Goal: Task Accomplishment & Management: Use online tool/utility

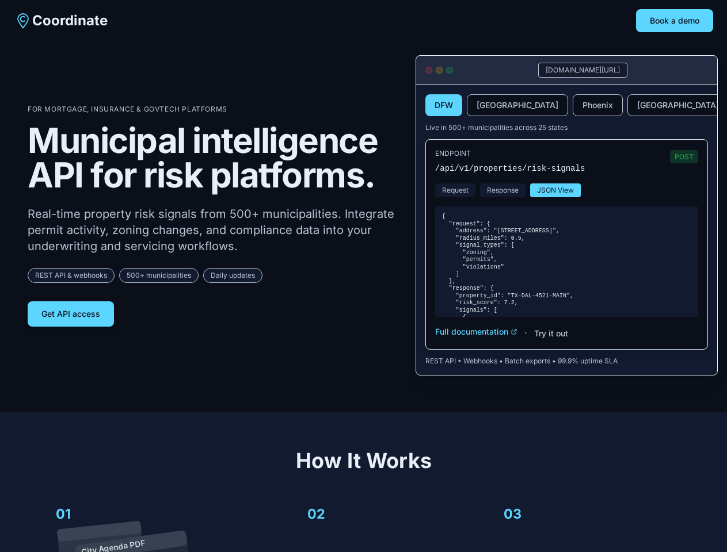
click at [363, 276] on div "REST API & webhooks 500+ municipalities Daily updates" at bounding box center [212, 275] width 369 height 15
click at [674, 21] on button "Book a demo" at bounding box center [674, 20] width 77 height 23
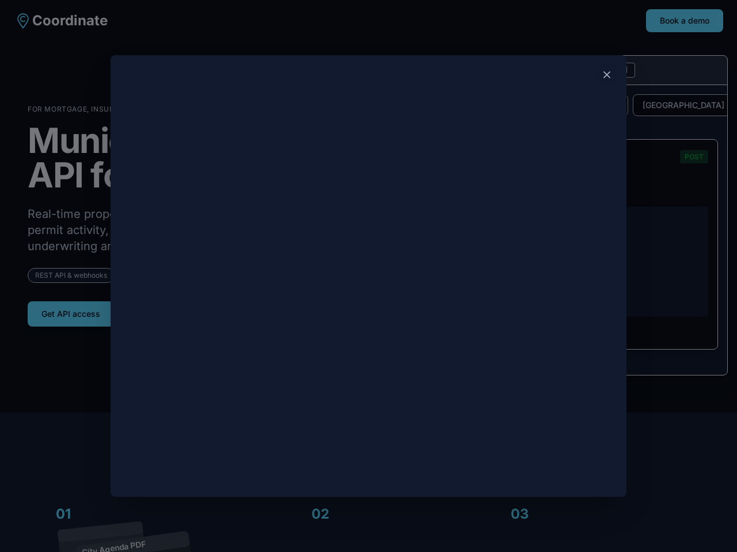
click at [71, 314] on div at bounding box center [368, 276] width 737 height 552
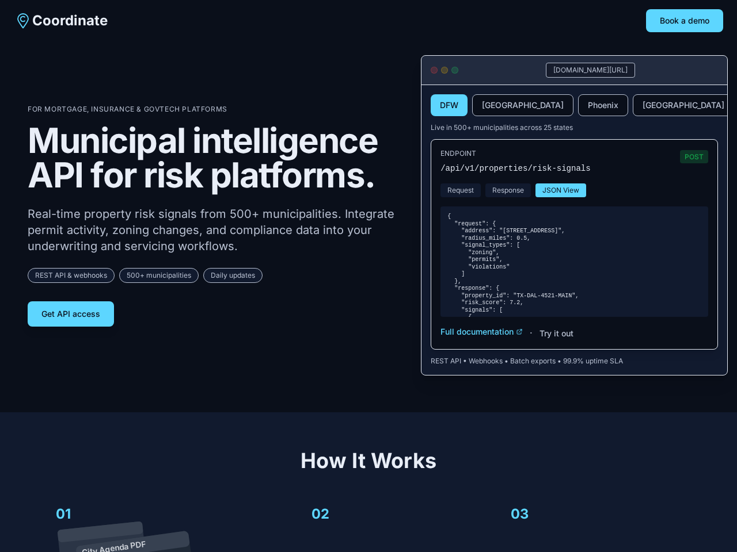
click at [444, 105] on button "DFW" at bounding box center [448, 105] width 37 height 22
click at [488, 105] on button "[GEOGRAPHIC_DATA]" at bounding box center [522, 105] width 101 height 22
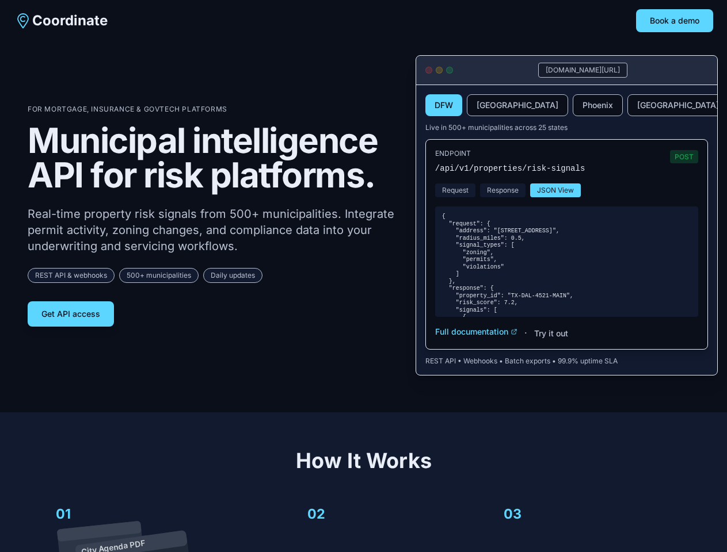
click at [573, 105] on button "Phoenix" at bounding box center [598, 105] width 50 height 22
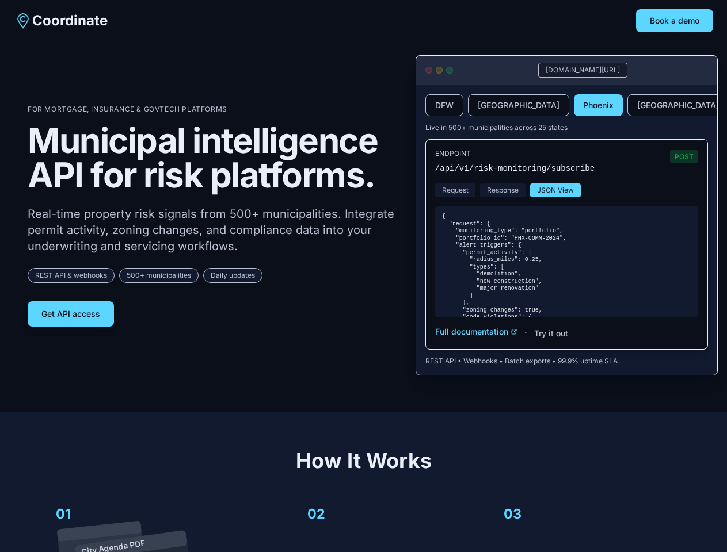
click at [627, 105] on button "[GEOGRAPHIC_DATA]" at bounding box center [677, 105] width 101 height 22
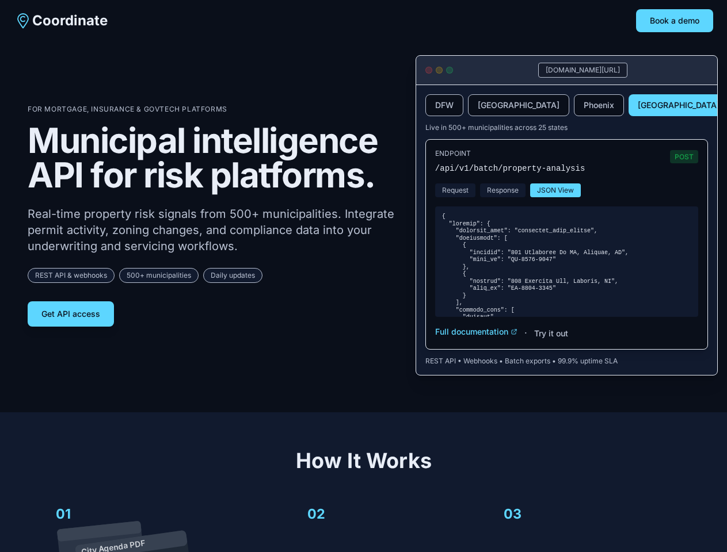
click at [455, 190] on button "Request" at bounding box center [455, 191] width 40 height 14
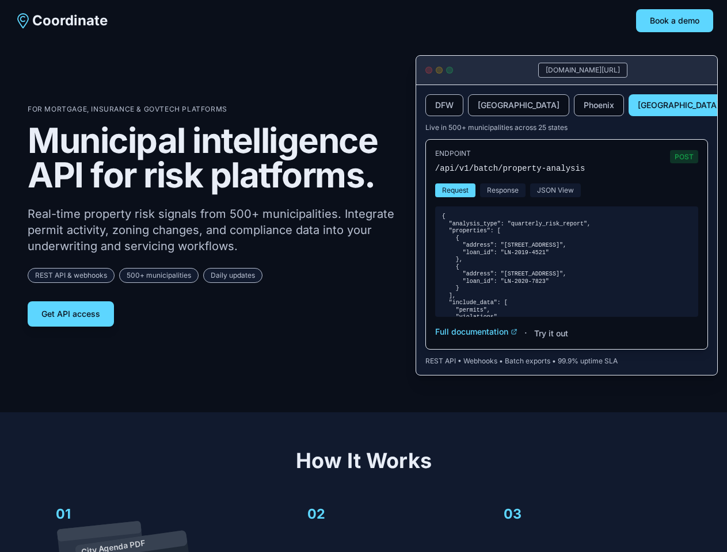
click at [502, 190] on button "Response" at bounding box center [502, 191] width 45 height 14
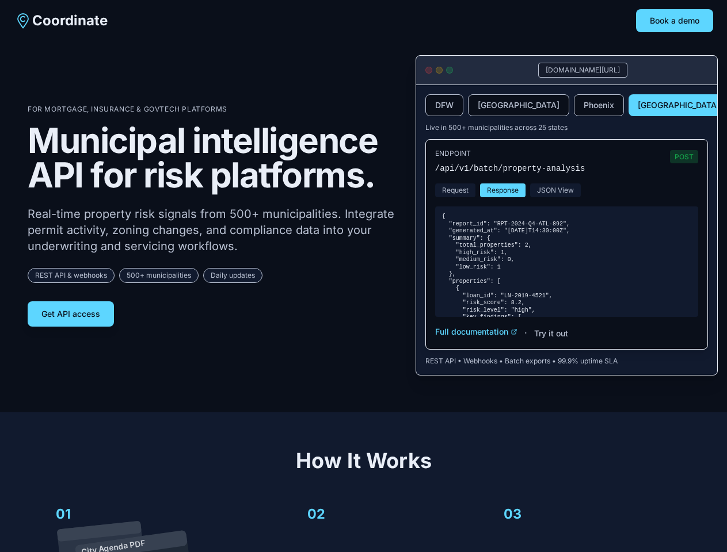
click at [555, 190] on button "JSON View" at bounding box center [555, 191] width 51 height 14
